Goal: Information Seeking & Learning: Understand process/instructions

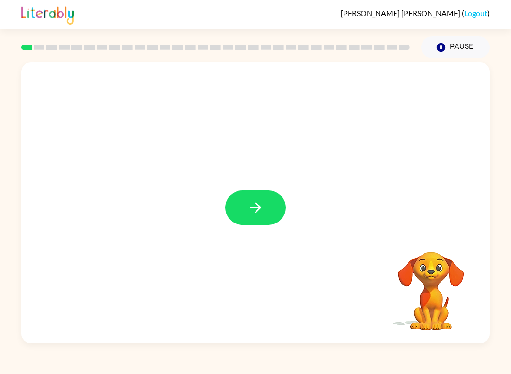
click at [430, 262] on video "Your browser must support playing .mp4 files to use Literably. Please try using…" at bounding box center [431, 284] width 95 height 95
click at [262, 199] on button "button" at bounding box center [255, 207] width 61 height 35
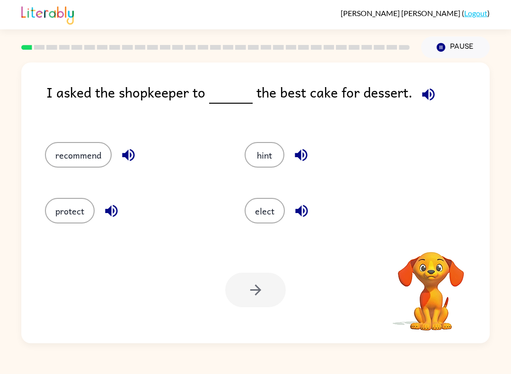
click at [420, 93] on icon "button" at bounding box center [428, 94] width 17 height 17
click at [84, 144] on button "recommend" at bounding box center [78, 155] width 67 height 26
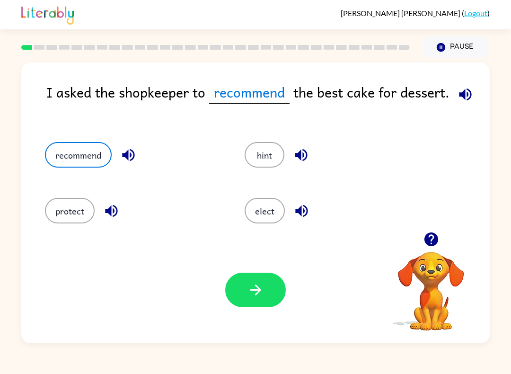
click at [244, 295] on button "button" at bounding box center [255, 290] width 61 height 35
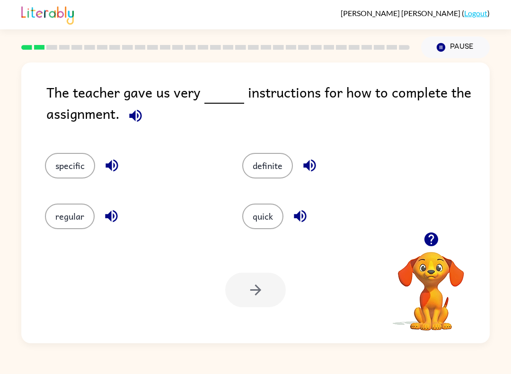
click at [66, 154] on button "specific" at bounding box center [70, 166] width 50 height 26
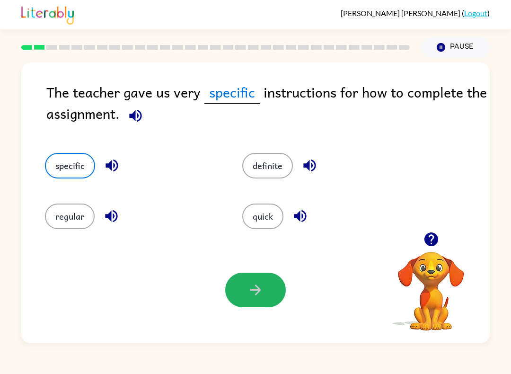
click at [265, 291] on button "button" at bounding box center [255, 290] width 61 height 35
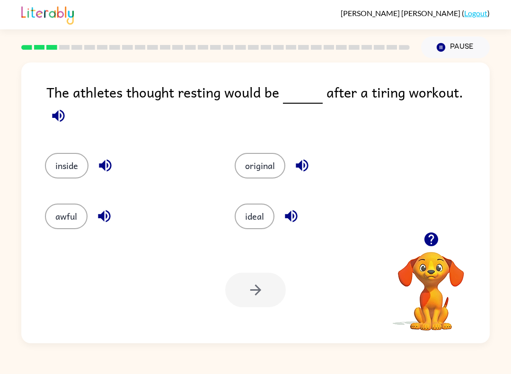
click at [64, 109] on icon "button" at bounding box center [58, 115] width 12 height 12
click at [265, 162] on button "original" at bounding box center [260, 166] width 51 height 26
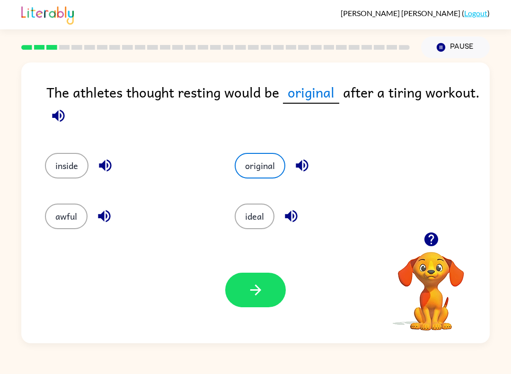
click at [255, 294] on icon "button" at bounding box center [256, 290] width 17 height 17
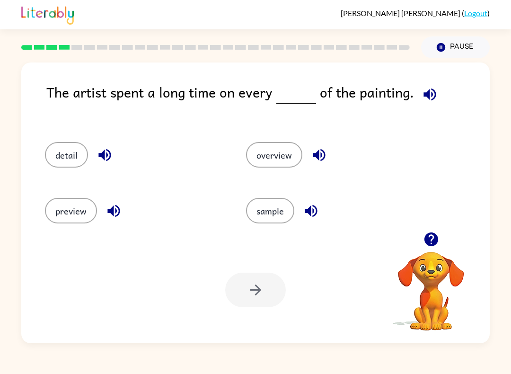
click at [287, 204] on button "sample" at bounding box center [270, 211] width 48 height 26
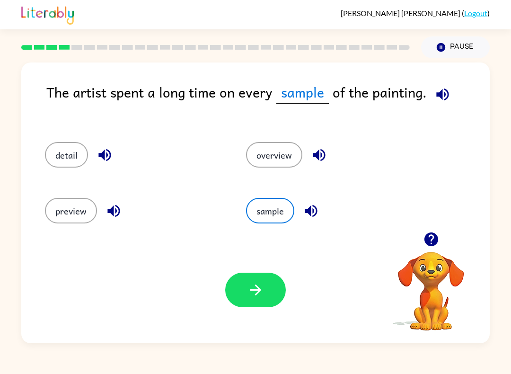
click at [254, 285] on icon "button" at bounding box center [256, 290] width 17 height 17
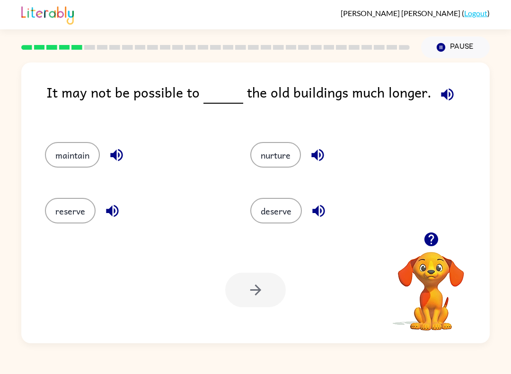
click at [78, 209] on button "reserve" at bounding box center [70, 211] width 51 height 26
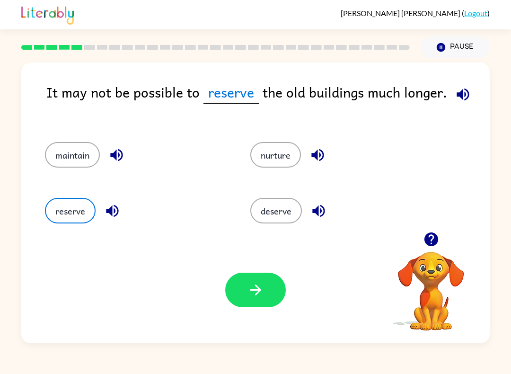
click at [283, 160] on button "nurture" at bounding box center [275, 155] width 51 height 26
click at [295, 212] on button "deserve" at bounding box center [276, 211] width 52 height 26
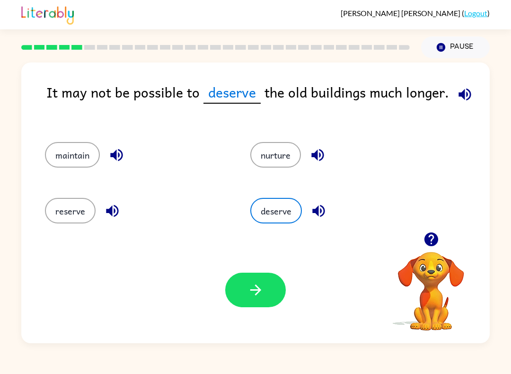
click at [50, 151] on button "maintain" at bounding box center [72, 155] width 55 height 26
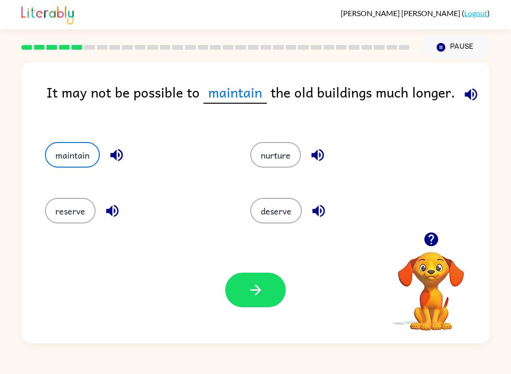
click at [257, 288] on icon "button" at bounding box center [256, 290] width 17 height 17
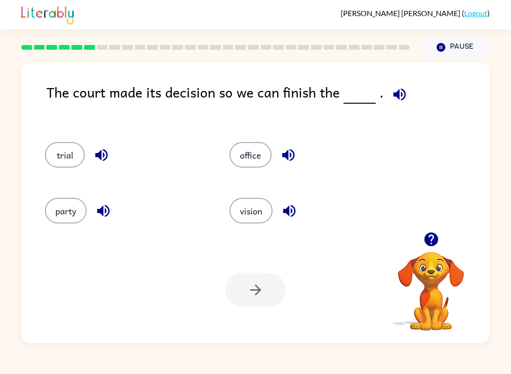
click at [427, 238] on icon "button" at bounding box center [431, 239] width 14 height 14
click at [75, 153] on button "trial" at bounding box center [65, 155] width 40 height 26
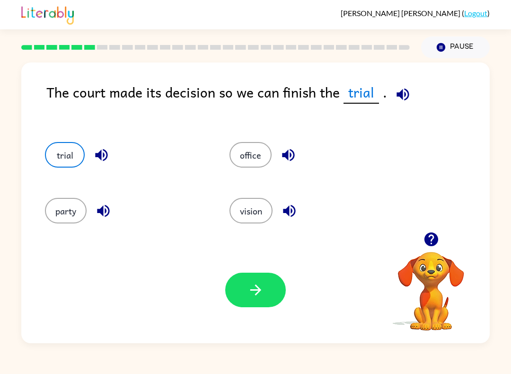
click at [54, 211] on button "party" at bounding box center [66, 211] width 42 height 26
click at [257, 279] on button "button" at bounding box center [255, 290] width 61 height 35
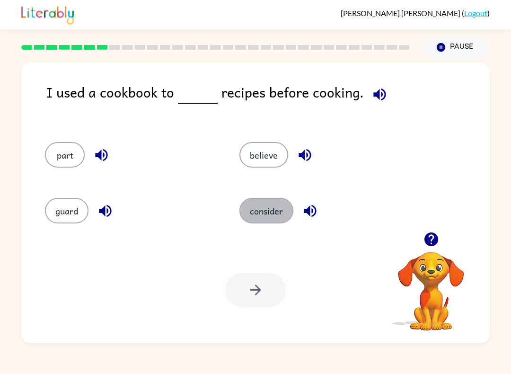
click at [270, 199] on button "consider" at bounding box center [266, 211] width 54 height 26
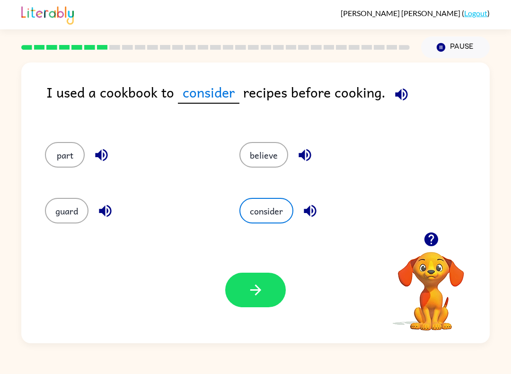
click at [266, 159] on button "believe" at bounding box center [263, 155] width 49 height 26
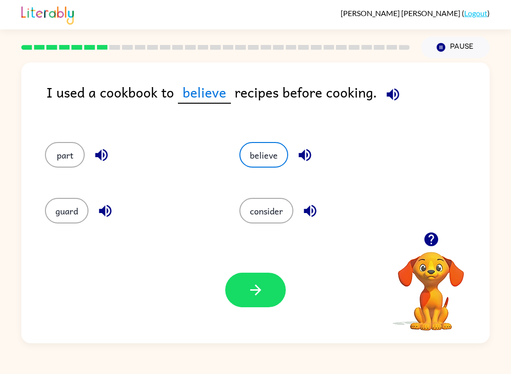
click at [49, 159] on button "part" at bounding box center [65, 155] width 40 height 26
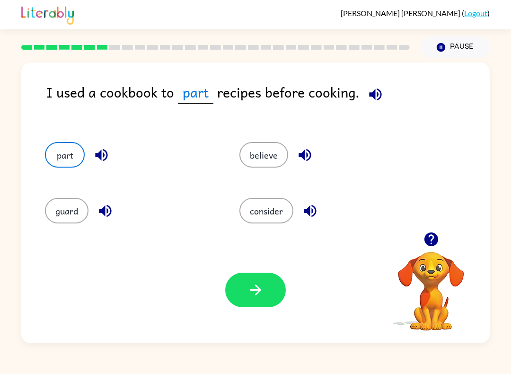
click at [52, 209] on button "guard" at bounding box center [67, 211] width 44 height 26
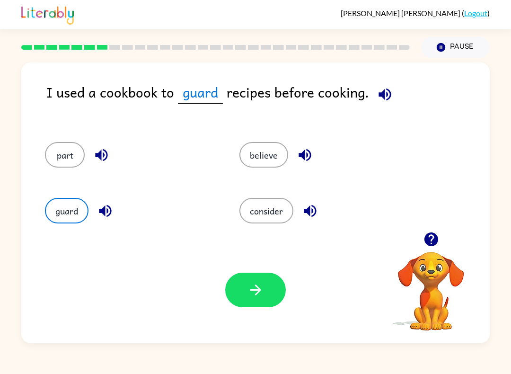
click at [278, 212] on button "consider" at bounding box center [266, 211] width 54 height 26
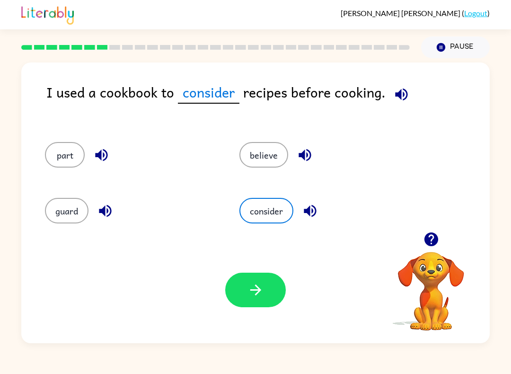
click at [265, 297] on button "button" at bounding box center [255, 290] width 61 height 35
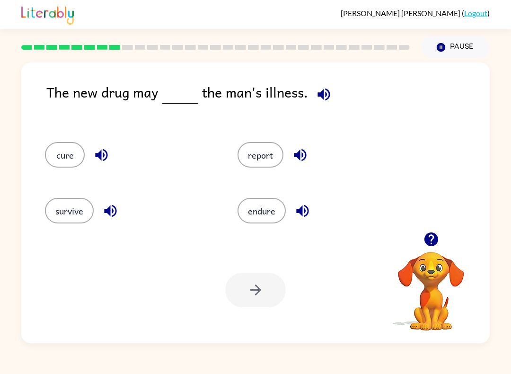
click at [328, 100] on icon "button" at bounding box center [324, 94] width 17 height 17
click at [64, 155] on button "cure" at bounding box center [65, 155] width 40 height 26
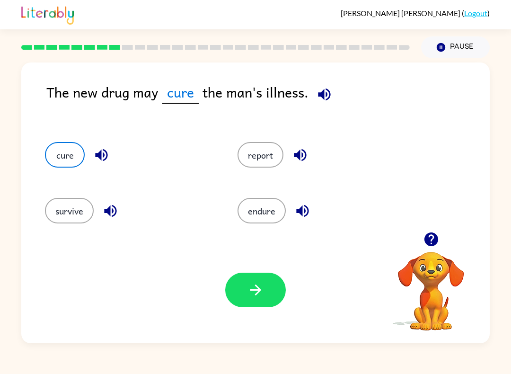
click at [256, 305] on button "button" at bounding box center [255, 290] width 61 height 35
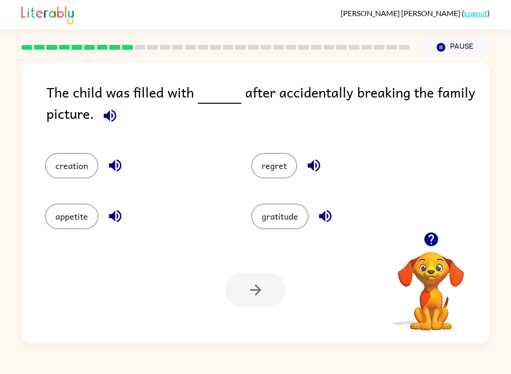
click at [103, 112] on icon "button" at bounding box center [110, 115] width 17 height 17
click at [262, 185] on div "regret" at bounding box center [336, 160] width 206 height 51
click at [270, 172] on button "regret" at bounding box center [274, 166] width 46 height 26
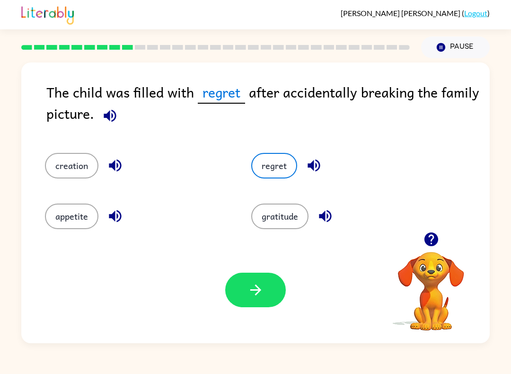
click at [243, 317] on div "Your browser must support playing .mp4 files to use Literably. Please try using…" at bounding box center [255, 290] width 469 height 106
click at [252, 295] on icon "button" at bounding box center [256, 290] width 17 height 17
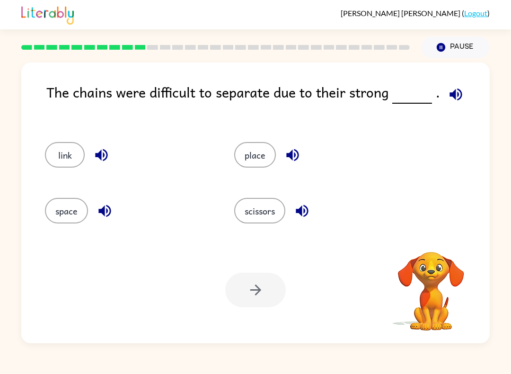
click at [448, 99] on icon "button" at bounding box center [456, 94] width 17 height 17
click at [71, 157] on button "link" at bounding box center [65, 155] width 40 height 26
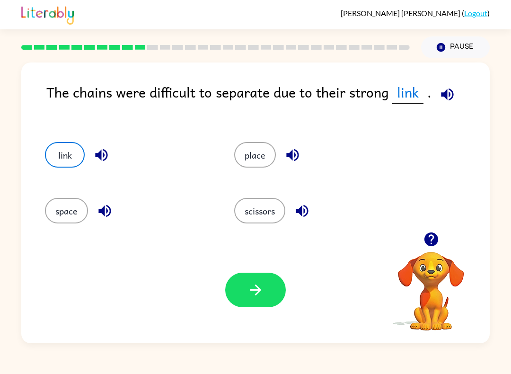
click at [256, 294] on icon "button" at bounding box center [255, 289] width 11 height 11
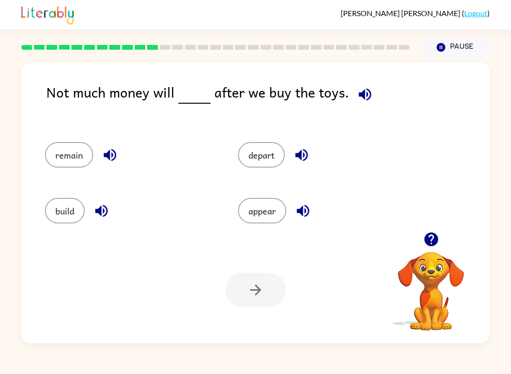
click at [373, 83] on div "Not much money will after we buy the toys." at bounding box center [267, 102] width 443 height 42
click at [357, 97] on icon "button" at bounding box center [365, 94] width 17 height 17
click at [81, 152] on button "remain" at bounding box center [69, 155] width 48 height 26
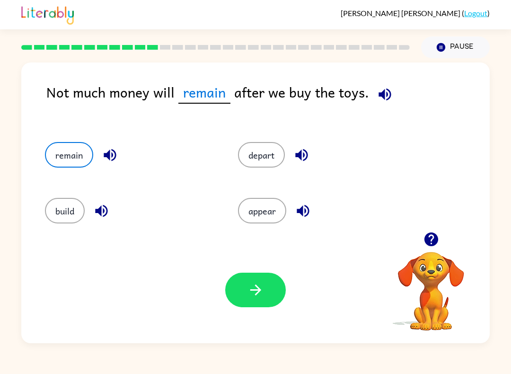
click at [242, 296] on button "button" at bounding box center [255, 290] width 61 height 35
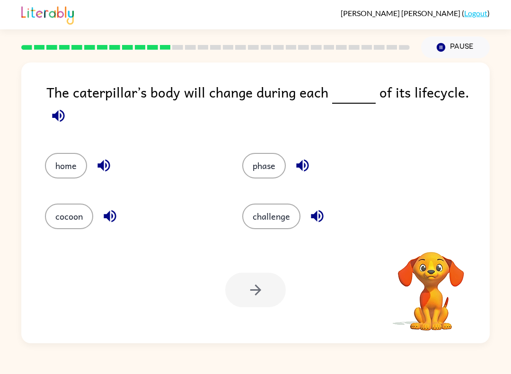
click at [66, 112] on icon "button" at bounding box center [58, 115] width 17 height 17
click at [75, 217] on button "cocoon" at bounding box center [69, 217] width 48 height 26
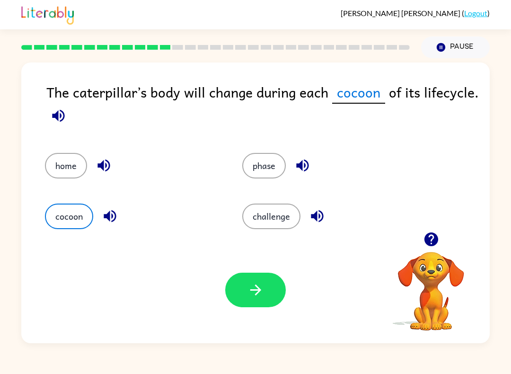
click at [68, 167] on button "home" at bounding box center [66, 166] width 42 height 26
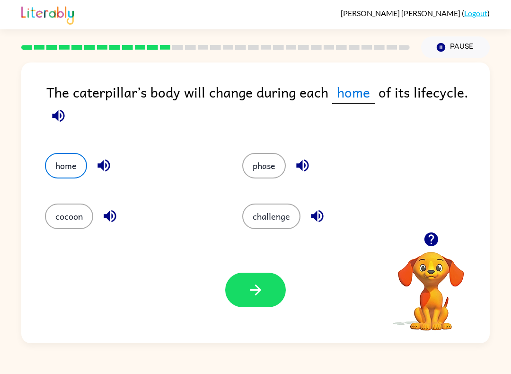
click at [243, 269] on div "Your browser must support playing .mp4 files to use Literably. Please try using…" at bounding box center [255, 290] width 469 height 106
click at [242, 300] on button "button" at bounding box center [255, 290] width 61 height 35
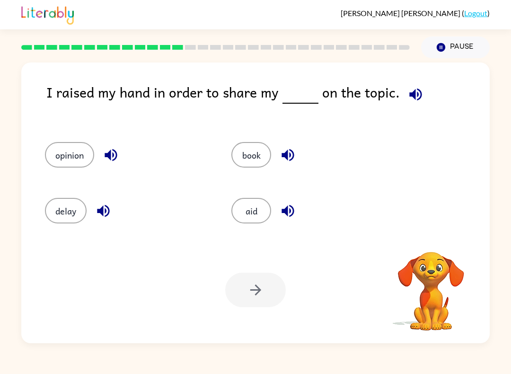
click at [258, 158] on button "book" at bounding box center [251, 155] width 40 height 26
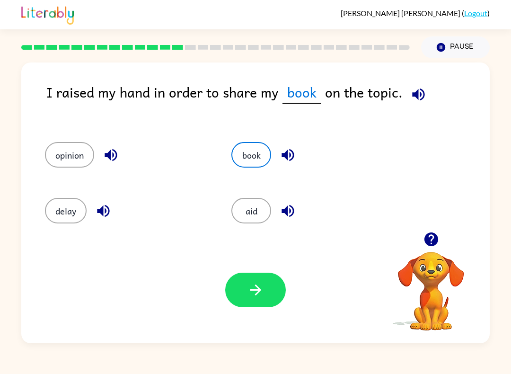
click at [67, 143] on button "opinion" at bounding box center [69, 155] width 49 height 26
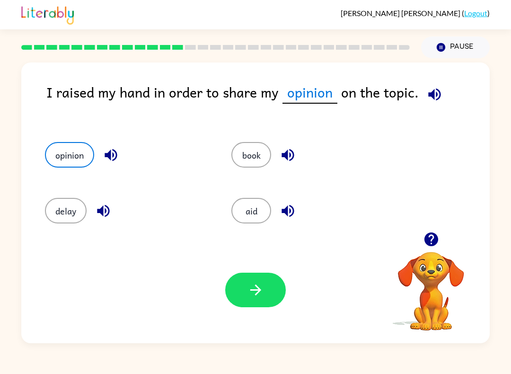
click at [258, 281] on button "button" at bounding box center [255, 290] width 61 height 35
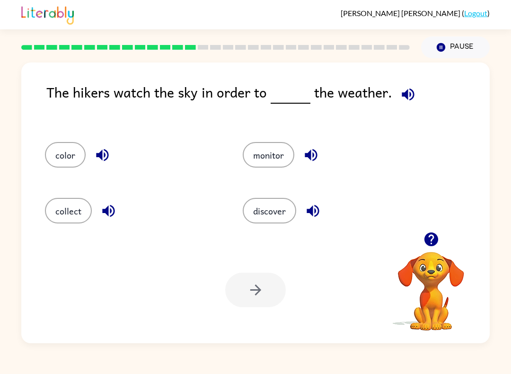
click at [267, 206] on button "discover" at bounding box center [269, 211] width 53 height 26
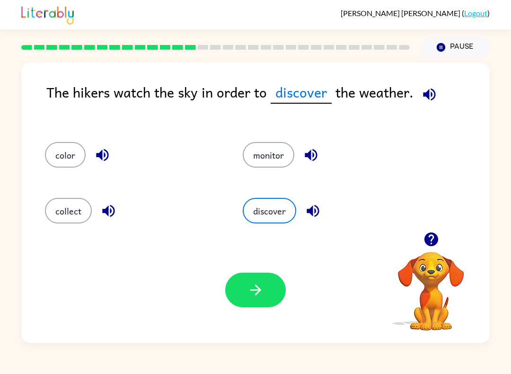
click at [253, 274] on button "button" at bounding box center [255, 290] width 61 height 35
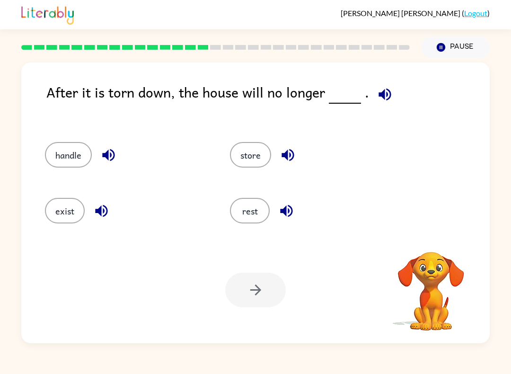
click at [386, 92] on icon "button" at bounding box center [385, 94] width 12 height 12
click at [59, 213] on button "exist" at bounding box center [65, 211] width 40 height 26
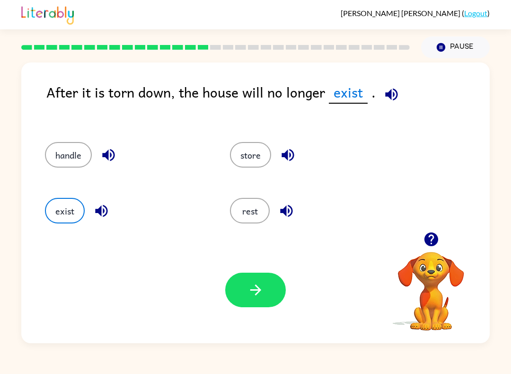
click at [260, 285] on icon "button" at bounding box center [256, 290] width 17 height 17
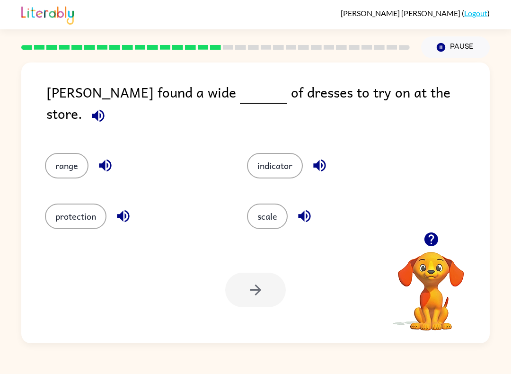
click at [61, 157] on button "range" at bounding box center [67, 166] width 44 height 26
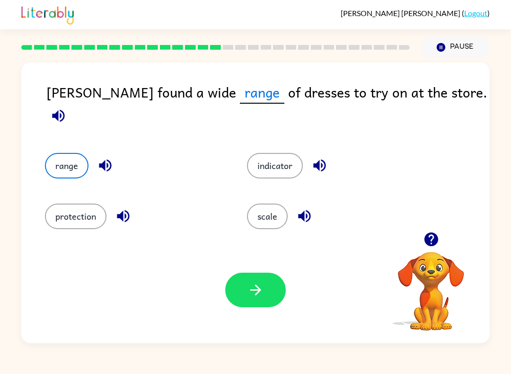
click at [295, 153] on button "indicator" at bounding box center [275, 166] width 56 height 26
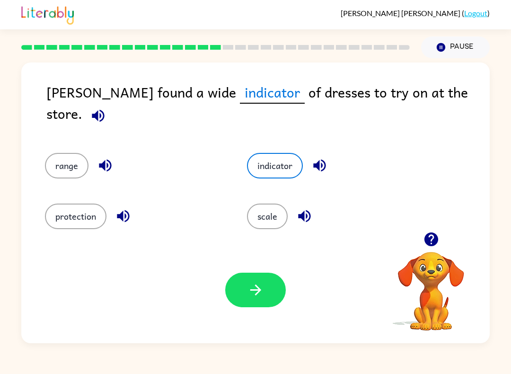
click at [282, 214] on button "scale" at bounding box center [267, 217] width 41 height 26
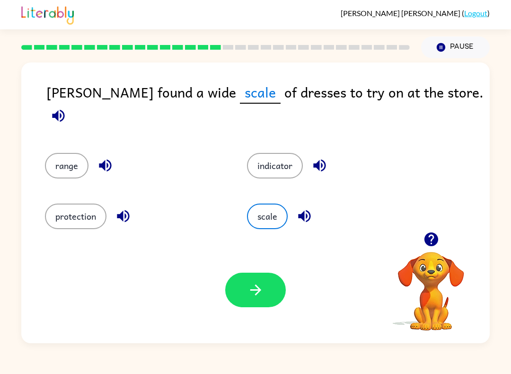
click at [56, 159] on button "range" at bounding box center [67, 166] width 44 height 26
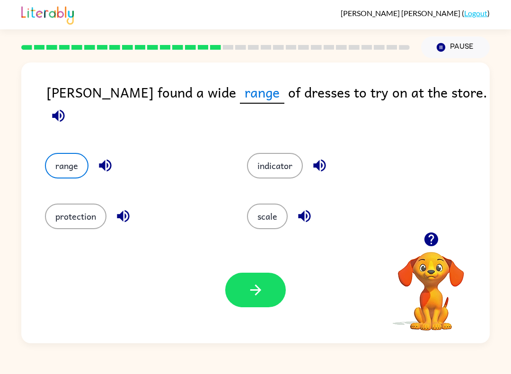
click at [67, 107] on icon "button" at bounding box center [58, 115] width 17 height 17
click at [63, 204] on button "protection" at bounding box center [76, 217] width 62 height 26
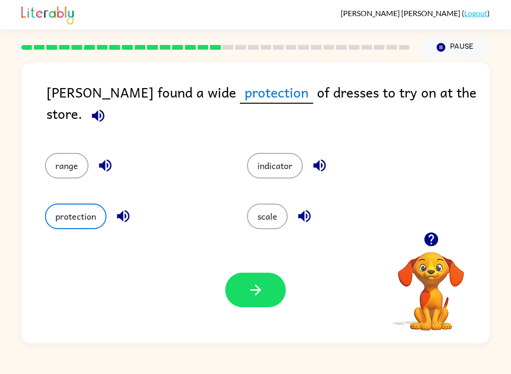
click at [280, 204] on button "scale" at bounding box center [267, 217] width 41 height 26
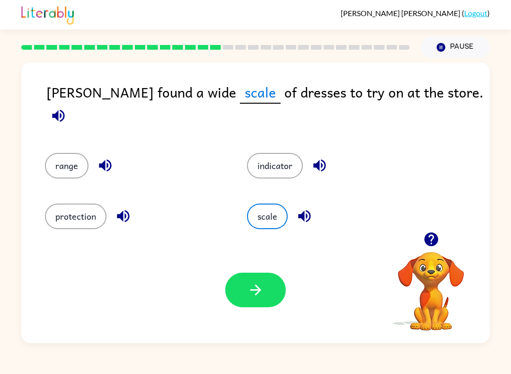
click at [260, 281] on button "button" at bounding box center [255, 290] width 61 height 35
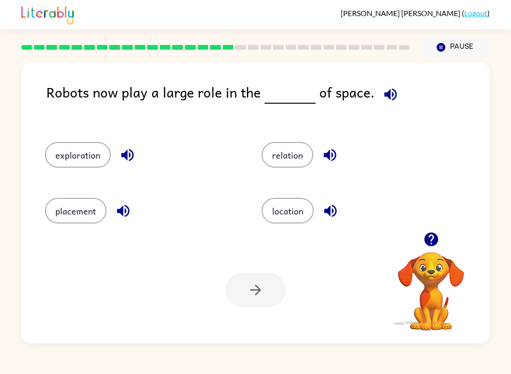
click at [63, 156] on button "exploration" at bounding box center [78, 155] width 66 height 26
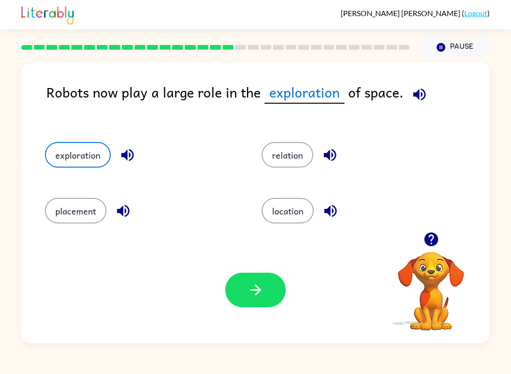
click at [236, 259] on div "Your browser must support playing .mp4 files to use Literably. Please try using…" at bounding box center [255, 290] width 469 height 106
click at [239, 289] on button "button" at bounding box center [255, 290] width 61 height 35
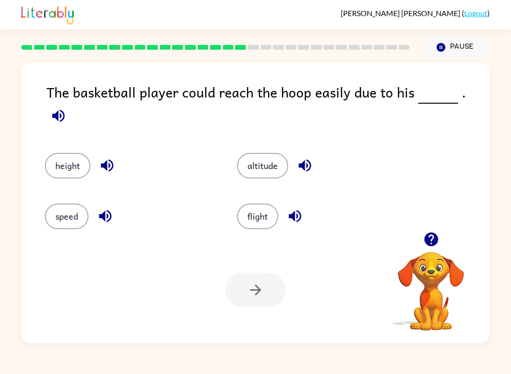
click at [65, 159] on button "height" at bounding box center [67, 166] width 45 height 26
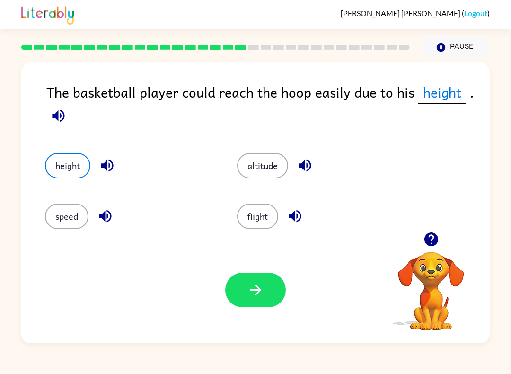
click at [265, 300] on button "button" at bounding box center [255, 290] width 61 height 35
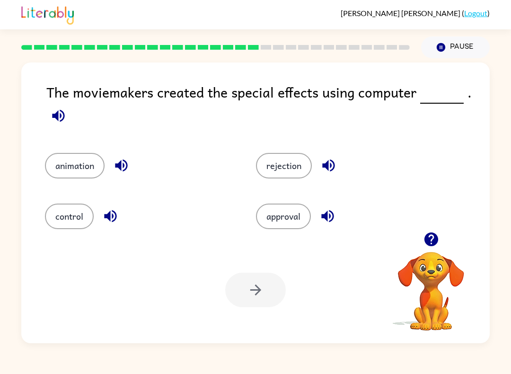
click at [52, 211] on button "control" at bounding box center [69, 217] width 49 height 26
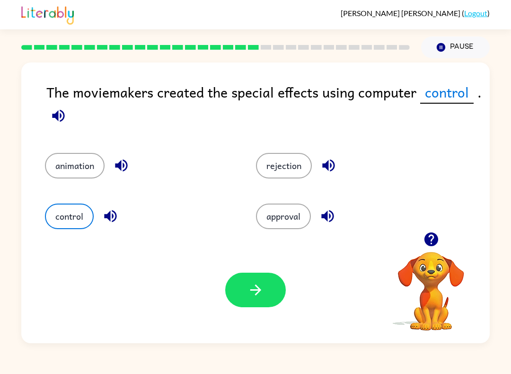
click at [255, 300] on button "button" at bounding box center [255, 290] width 61 height 35
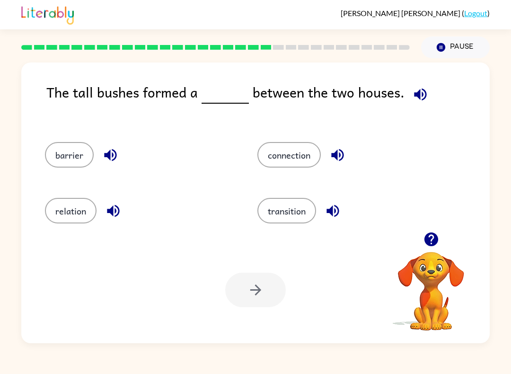
click at [412, 92] on icon "button" at bounding box center [420, 94] width 17 height 17
click at [278, 164] on button "connection" at bounding box center [288, 155] width 63 height 26
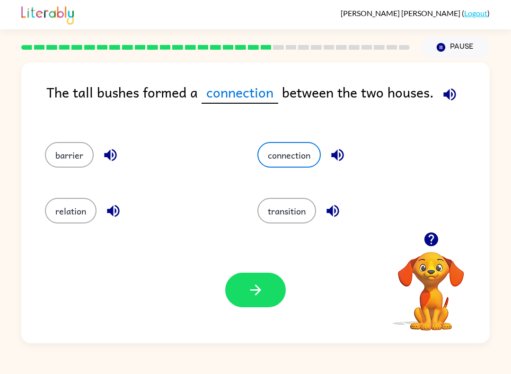
click at [274, 300] on button "button" at bounding box center [255, 290] width 61 height 35
click at [255, 291] on div at bounding box center [255, 290] width 61 height 35
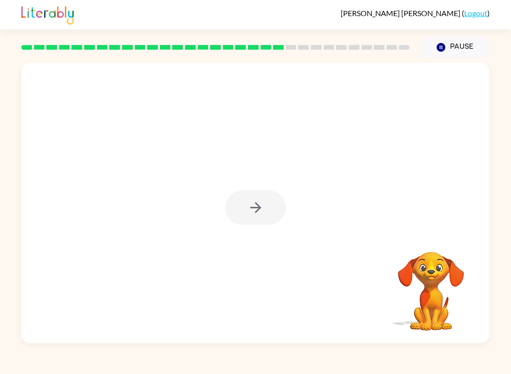
click at [266, 252] on div at bounding box center [255, 202] width 469 height 281
click at [251, 224] on button "button" at bounding box center [255, 207] width 61 height 35
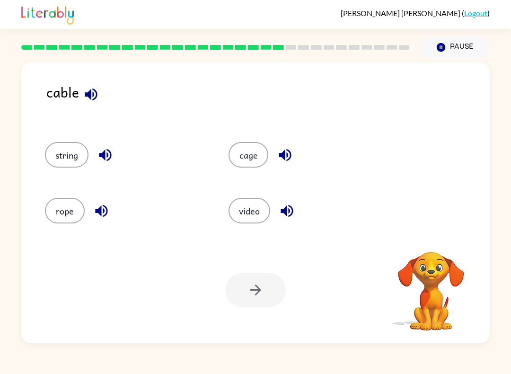
click at [175, 4] on div "[PERSON_NAME] ( Logout )" at bounding box center [255, 14] width 469 height 29
click at [435, 241] on icon "button" at bounding box center [431, 239] width 14 height 14
click at [260, 150] on button "cage" at bounding box center [249, 155] width 40 height 26
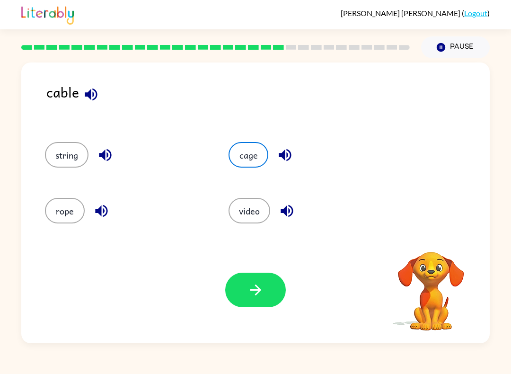
click at [267, 274] on button "button" at bounding box center [255, 290] width 61 height 35
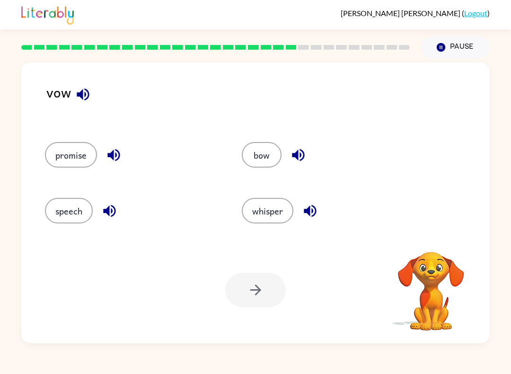
click at [267, 209] on button "whisper" at bounding box center [268, 211] width 52 height 26
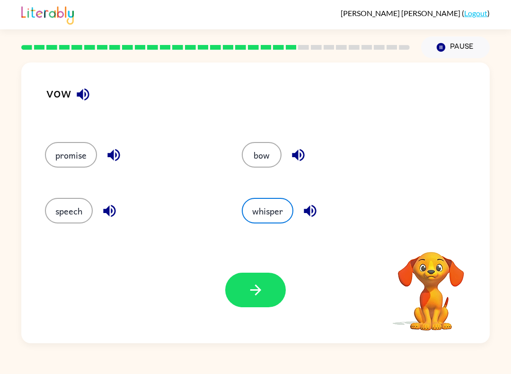
click at [267, 162] on button "bow" at bounding box center [262, 155] width 40 height 26
click at [254, 302] on button "button" at bounding box center [255, 290] width 61 height 35
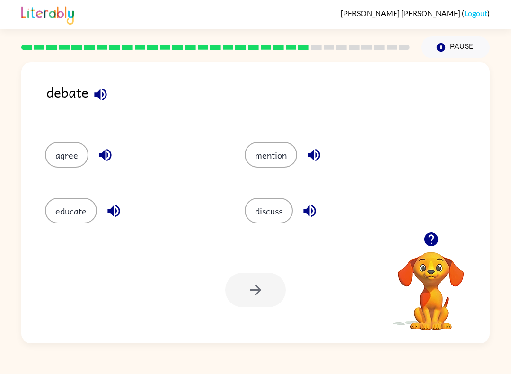
click at [300, 140] on div "mention" at bounding box center [327, 152] width 200 height 56
click at [291, 139] on div "mention" at bounding box center [327, 152] width 200 height 56
click at [277, 167] on button "mention" at bounding box center [271, 155] width 53 height 26
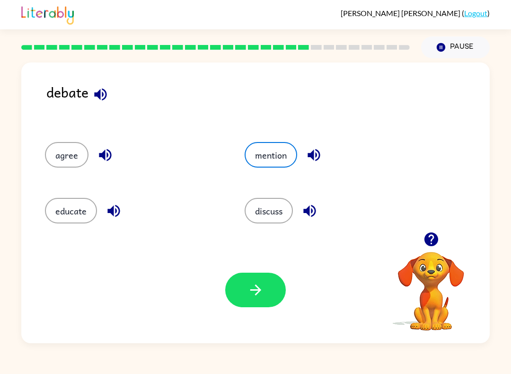
click at [269, 299] on button "button" at bounding box center [255, 290] width 61 height 35
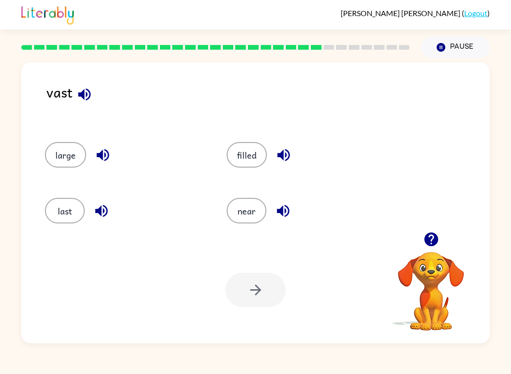
click at [257, 208] on button "near" at bounding box center [247, 211] width 40 height 26
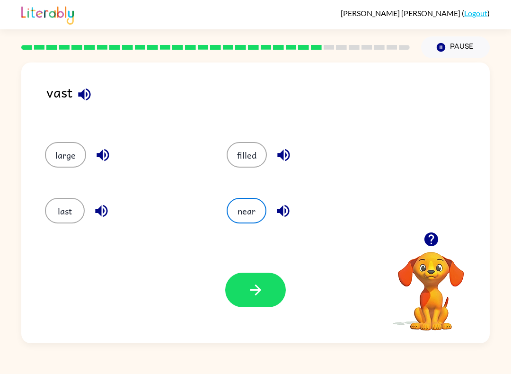
click at [251, 153] on button "filled" at bounding box center [247, 155] width 40 height 26
click at [272, 273] on button "button" at bounding box center [255, 290] width 61 height 35
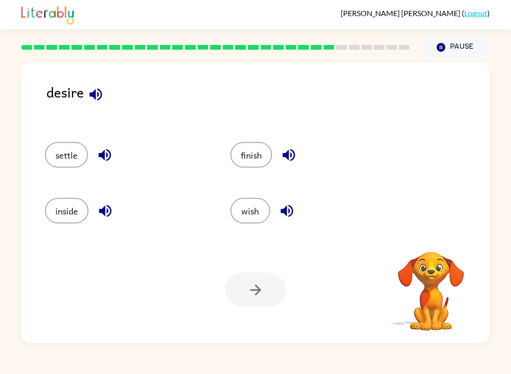
click at [254, 166] on button "finish" at bounding box center [251, 155] width 42 height 26
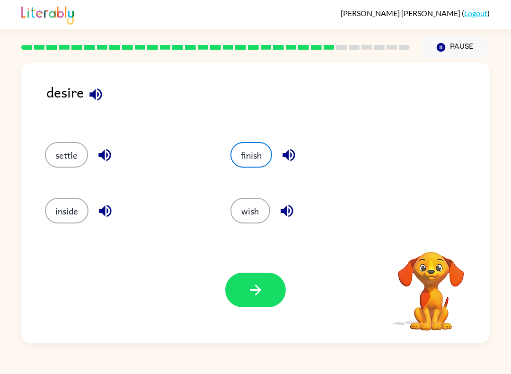
click at [80, 140] on div "settle" at bounding box center [120, 152] width 186 height 56
click at [74, 167] on button "settle" at bounding box center [66, 155] width 43 height 26
click at [266, 301] on button "button" at bounding box center [255, 290] width 61 height 35
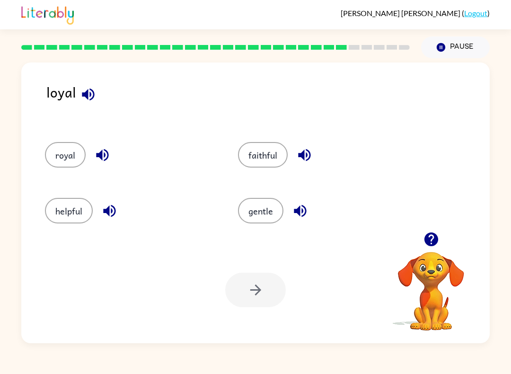
click at [92, 211] on button "helpful" at bounding box center [69, 211] width 48 height 26
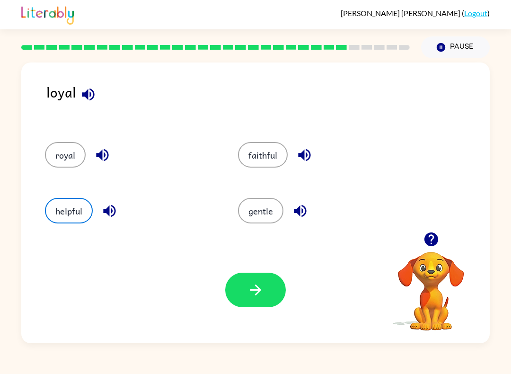
click at [271, 297] on button "button" at bounding box center [255, 290] width 61 height 35
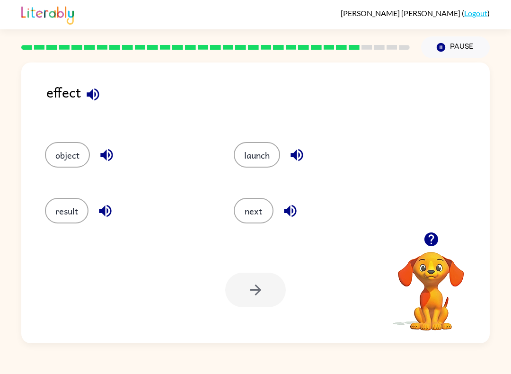
click at [65, 222] on button "result" at bounding box center [67, 211] width 44 height 26
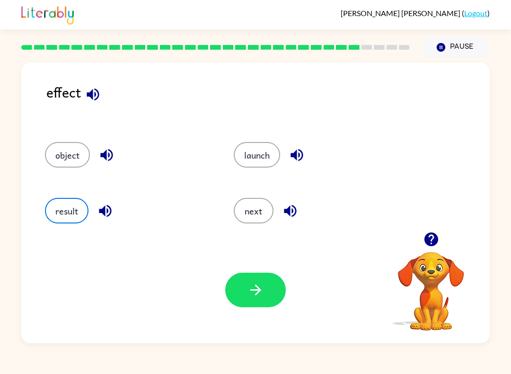
click at [239, 292] on button "button" at bounding box center [255, 290] width 61 height 35
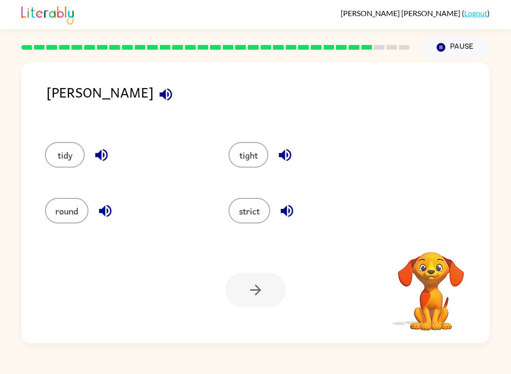
click at [257, 205] on button "strict" at bounding box center [250, 211] width 42 height 26
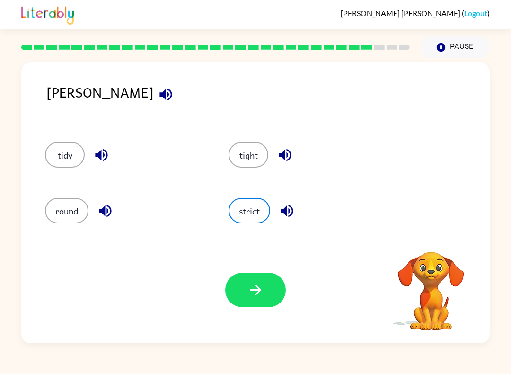
click at [256, 301] on button "button" at bounding box center [255, 290] width 61 height 35
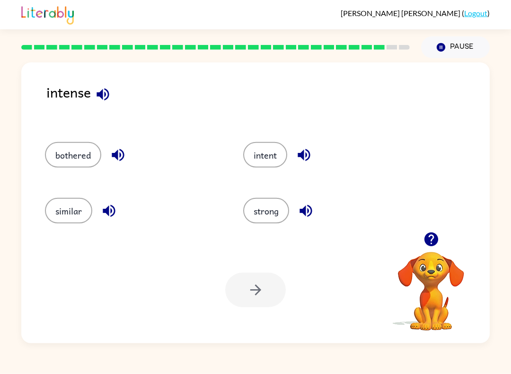
click at [269, 158] on button "intent" at bounding box center [265, 155] width 44 height 26
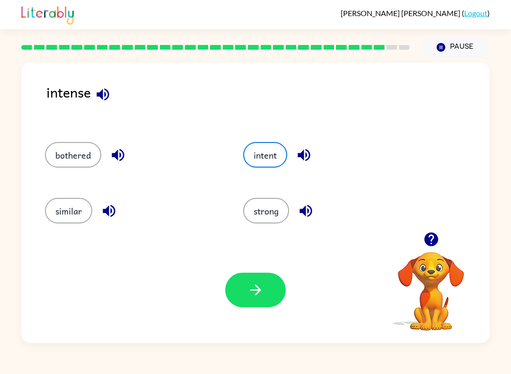
click at [254, 293] on icon "button" at bounding box center [256, 290] width 17 height 17
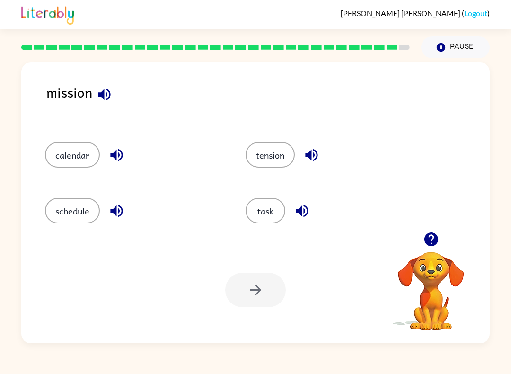
click at [279, 207] on button "task" at bounding box center [266, 211] width 40 height 26
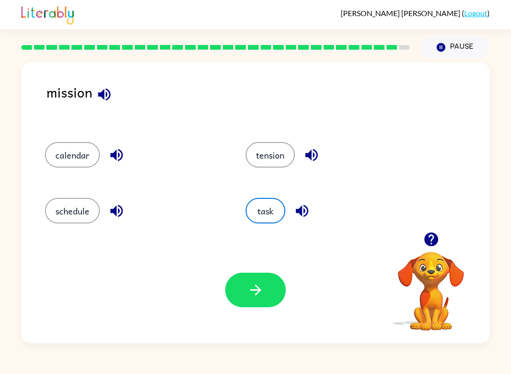
click at [258, 294] on icon "button" at bounding box center [256, 290] width 17 height 17
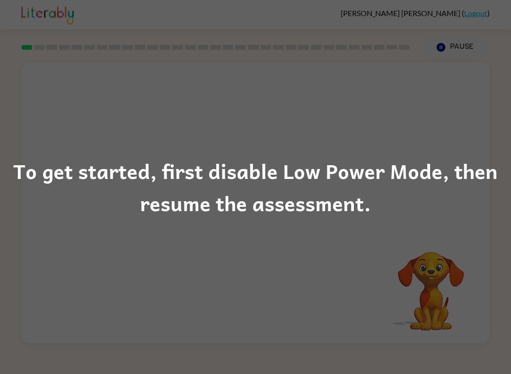
click at [211, 133] on div "To get started, first disable Low Power Mode, then resume the assessment." at bounding box center [255, 187] width 511 height 374
click at [493, 177] on div "To get started, first disable Low Power Mode, then resume the assessment." at bounding box center [255, 187] width 511 height 64
click at [482, 127] on div "To get started, first disable Low Power Mode, then resume the assessment." at bounding box center [255, 187] width 511 height 374
click at [482, 124] on div "To get started, first disable Low Power Mode, then resume the assessment." at bounding box center [255, 187] width 511 height 374
click at [481, 124] on div "To get started, first disable Low Power Mode, then resume the assessment." at bounding box center [255, 187] width 511 height 374
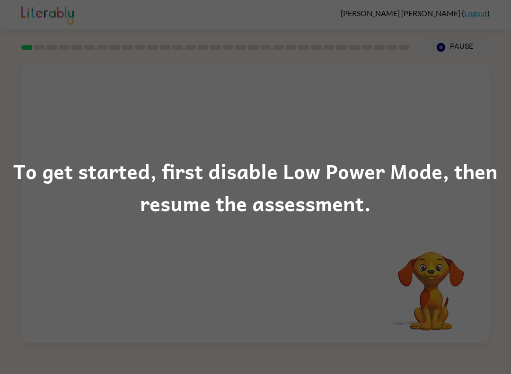
click at [441, 178] on div "To get started, first disable Low Power Mode, then resume the assessment." at bounding box center [255, 187] width 511 height 64
click at [440, 178] on div "To get started, first disable Low Power Mode, then resume the assessment." at bounding box center [255, 187] width 511 height 64
click at [123, 197] on div "To get started, first disable Low Power Mode, then resume the assessment." at bounding box center [255, 187] width 511 height 64
click at [107, 226] on div "To get started, first disable Low Power Mode, then resume the assessment." at bounding box center [255, 187] width 511 height 374
